Goal: Entertainment & Leisure: Browse casually

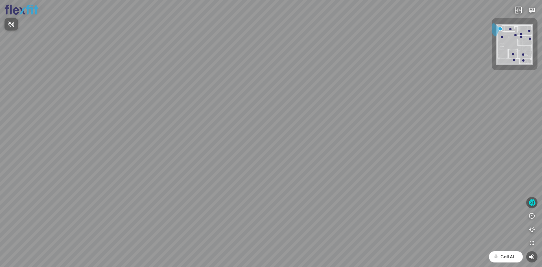
click at [7, 22] on button "Nhấn để bật âm thanh" at bounding box center [12, 24] width 14 height 12
click at [533, 257] on icon "button" at bounding box center [531, 256] width 7 height 7
drag, startPoint x: 245, startPoint y: 122, endPoint x: 244, endPoint y: 131, distance: 9.6
click at [244, 131] on div at bounding box center [271, 133] width 542 height 267
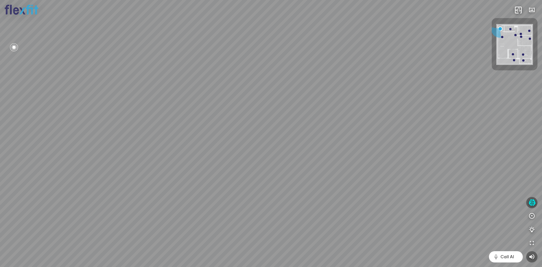
drag, startPoint x: 345, startPoint y: 210, endPoint x: 473, endPoint y: 91, distance: 174.5
click at [473, 91] on div at bounding box center [271, 133] width 542 height 267
drag, startPoint x: 234, startPoint y: 152, endPoint x: 364, endPoint y: 201, distance: 138.7
click at [401, 203] on div at bounding box center [271, 133] width 542 height 267
drag, startPoint x: 282, startPoint y: 140, endPoint x: 289, endPoint y: 168, distance: 29.6
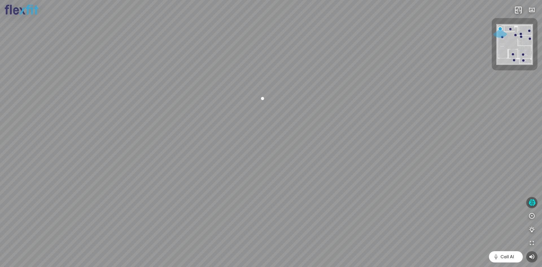
click at [289, 168] on div at bounding box center [271, 133] width 542 height 267
click at [269, 130] on div at bounding box center [270, 131] width 10 height 10
click at [531, 215] on icon "button" at bounding box center [531, 215] width 7 height 7
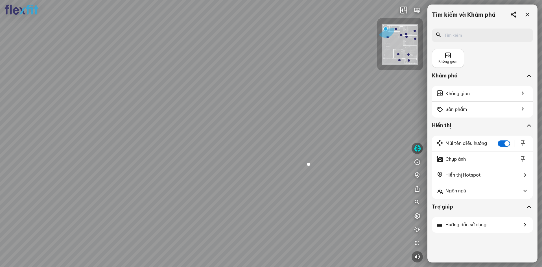
drag, startPoint x: 178, startPoint y: 199, endPoint x: 238, endPoint y: 232, distance: 68.8
click at [238, 232] on div at bounding box center [271, 133] width 542 height 267
click at [527, 15] on icon at bounding box center [527, 14] width 7 height 7
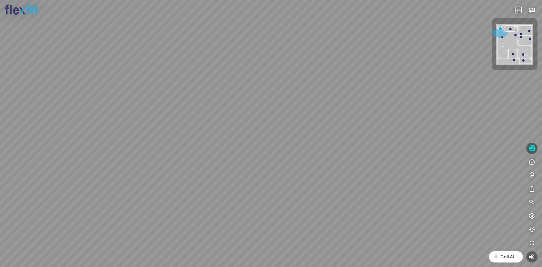
drag, startPoint x: 298, startPoint y: 230, endPoint x: 192, endPoint y: 178, distance: 118.6
click at [192, 178] on div at bounding box center [271, 133] width 542 height 267
click at [245, 139] on div at bounding box center [271, 133] width 542 height 267
click at [16, 259] on span "Xem thêm" at bounding box center [17, 259] width 17 height 4
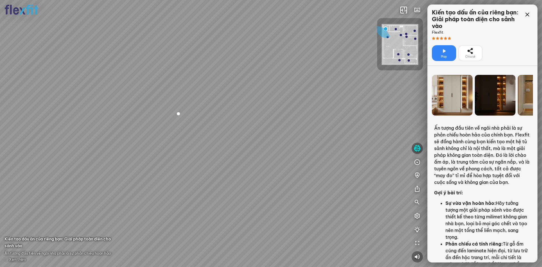
click at [446, 54] on icon at bounding box center [443, 51] width 7 height 7
drag, startPoint x: 404, startPoint y: 173, endPoint x: 315, endPoint y: 162, distance: 89.2
click at [315, 162] on div at bounding box center [271, 133] width 542 height 267
drag, startPoint x: 249, startPoint y: 133, endPoint x: 278, endPoint y: 157, distance: 37.9
click at [278, 157] on div at bounding box center [271, 133] width 542 height 267
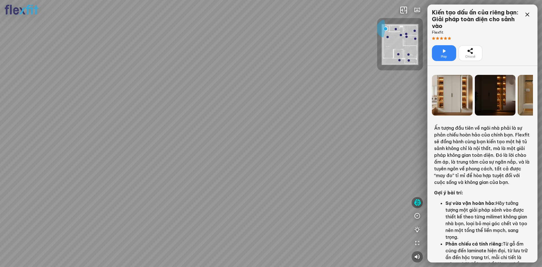
click at [275, 163] on div at bounding box center [271, 133] width 542 height 267
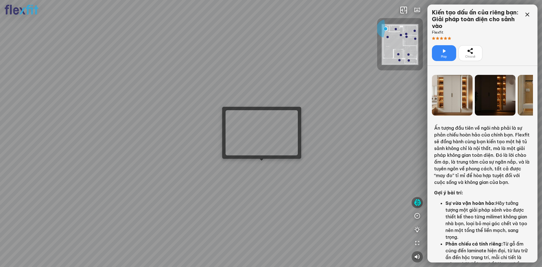
click at [260, 165] on div at bounding box center [271, 133] width 542 height 267
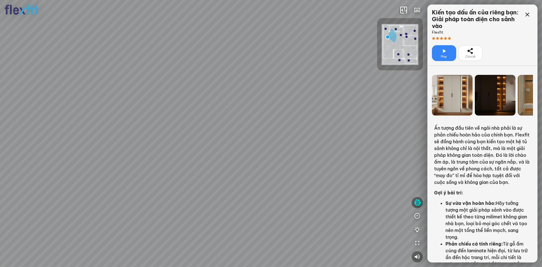
drag, startPoint x: 258, startPoint y: 143, endPoint x: 345, endPoint y: 170, distance: 91.4
click at [345, 170] on div "Ban công Bếp Phòng ngủ master Phòng ngủ Phòng ngủ" at bounding box center [271, 133] width 542 height 267
drag, startPoint x: 211, startPoint y: 169, endPoint x: 255, endPoint y: 154, distance: 47.0
click at [255, 154] on div "Ban công Bếp Phòng ngủ master Phòng ngủ Phòng ngủ" at bounding box center [271, 133] width 542 height 267
click at [249, 167] on div "Ban công Bếp Phòng ngủ master Phòng ngủ Phòng ngủ" at bounding box center [271, 133] width 542 height 267
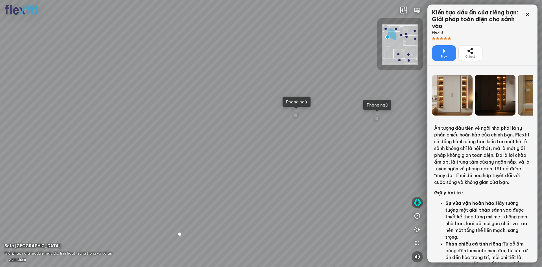
click at [15, 258] on span "Xem thêm" at bounding box center [17, 259] width 17 height 4
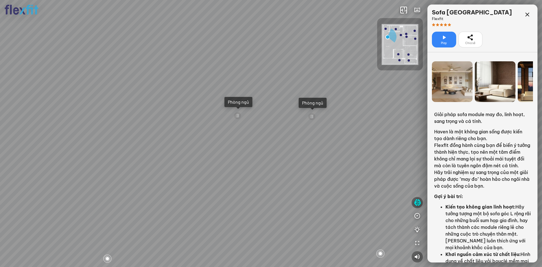
click at [444, 42] on span "Play" at bounding box center [444, 43] width 6 height 5
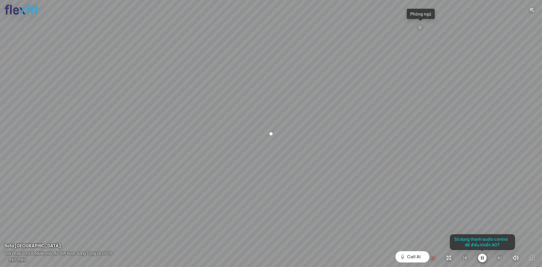
drag, startPoint x: 444, startPoint y: 42, endPoint x: 425, endPoint y: 144, distance: 103.7
click at [425, 144] on div at bounding box center [271, 133] width 542 height 267
drag, startPoint x: 450, startPoint y: 87, endPoint x: 441, endPoint y: 141, distance: 54.9
click at [441, 141] on div at bounding box center [271, 133] width 542 height 267
drag, startPoint x: 345, startPoint y: 87, endPoint x: 269, endPoint y: 90, distance: 75.9
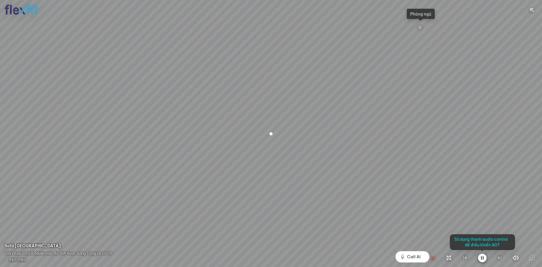
click at [273, 90] on div at bounding box center [271, 133] width 542 height 267
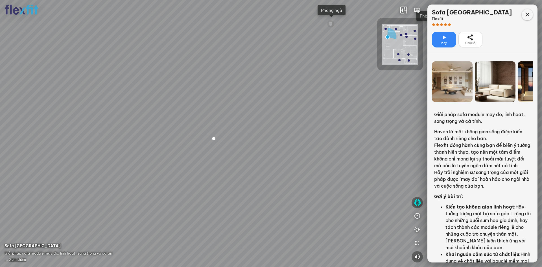
click at [528, 12] on icon at bounding box center [527, 14] width 7 height 7
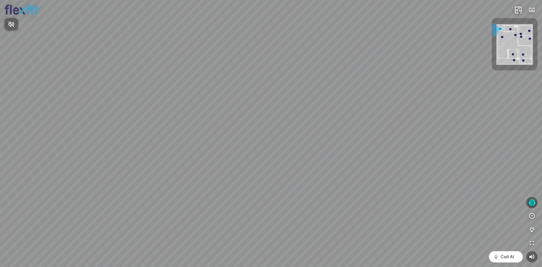
drag, startPoint x: 124, startPoint y: 177, endPoint x: 318, endPoint y: 157, distance: 195.7
click at [321, 159] on div at bounding box center [271, 133] width 542 height 267
click at [532, 258] on icon "button" at bounding box center [531, 256] width 7 height 7
drag, startPoint x: 132, startPoint y: 195, endPoint x: 396, endPoint y: 160, distance: 266.0
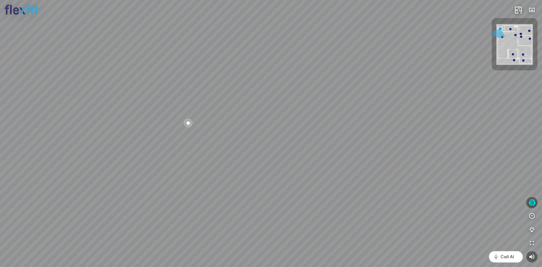
click at [396, 160] on div at bounding box center [271, 133] width 542 height 267
click at [231, 117] on div at bounding box center [231, 117] width 10 height 10
click at [290, 208] on div at bounding box center [271, 133] width 542 height 267
click at [13, 258] on span "Xem thêm" at bounding box center [17, 259] width 17 height 4
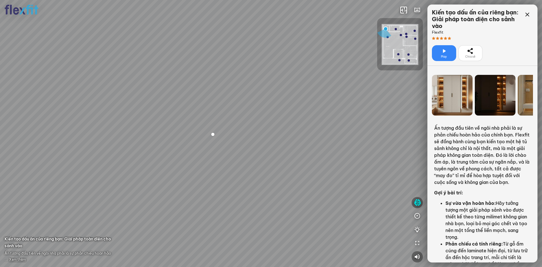
click at [441, 51] on icon at bounding box center [443, 51] width 7 height 7
click at [525, 12] on icon at bounding box center [527, 14] width 7 height 7
